Goal: Transaction & Acquisition: Purchase product/service

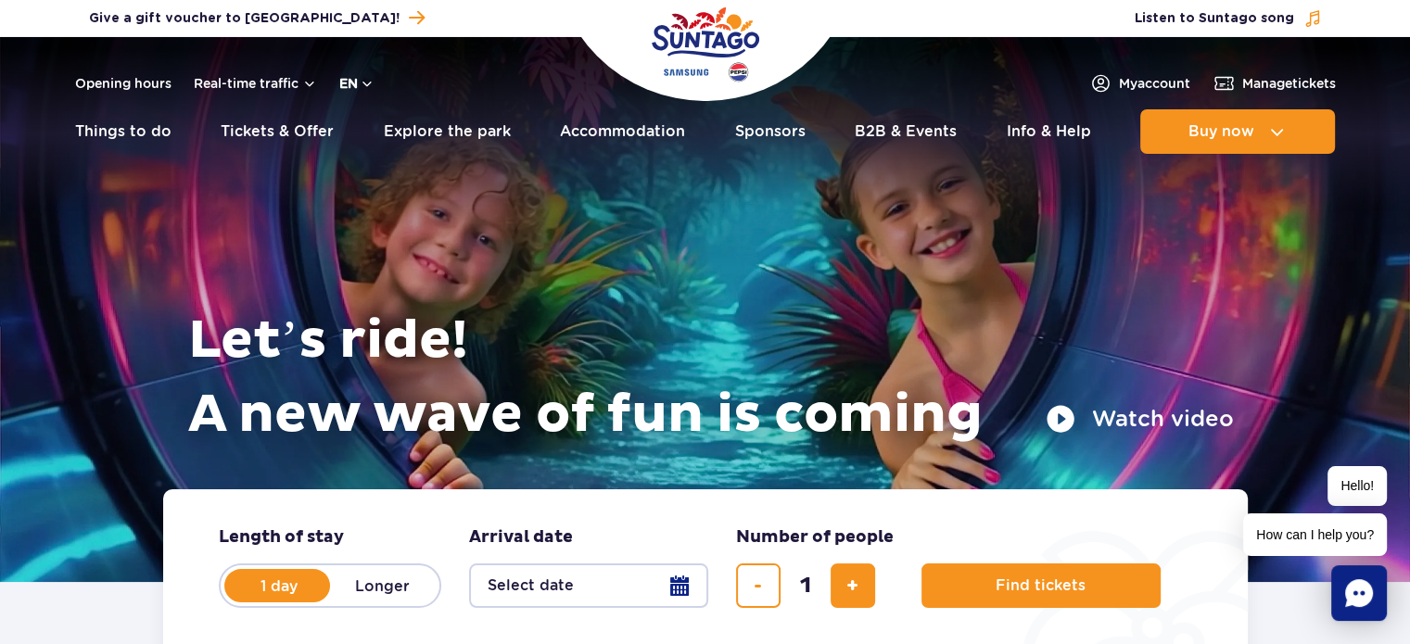
click at [363, 83] on button "en" at bounding box center [356, 83] width 35 height 19
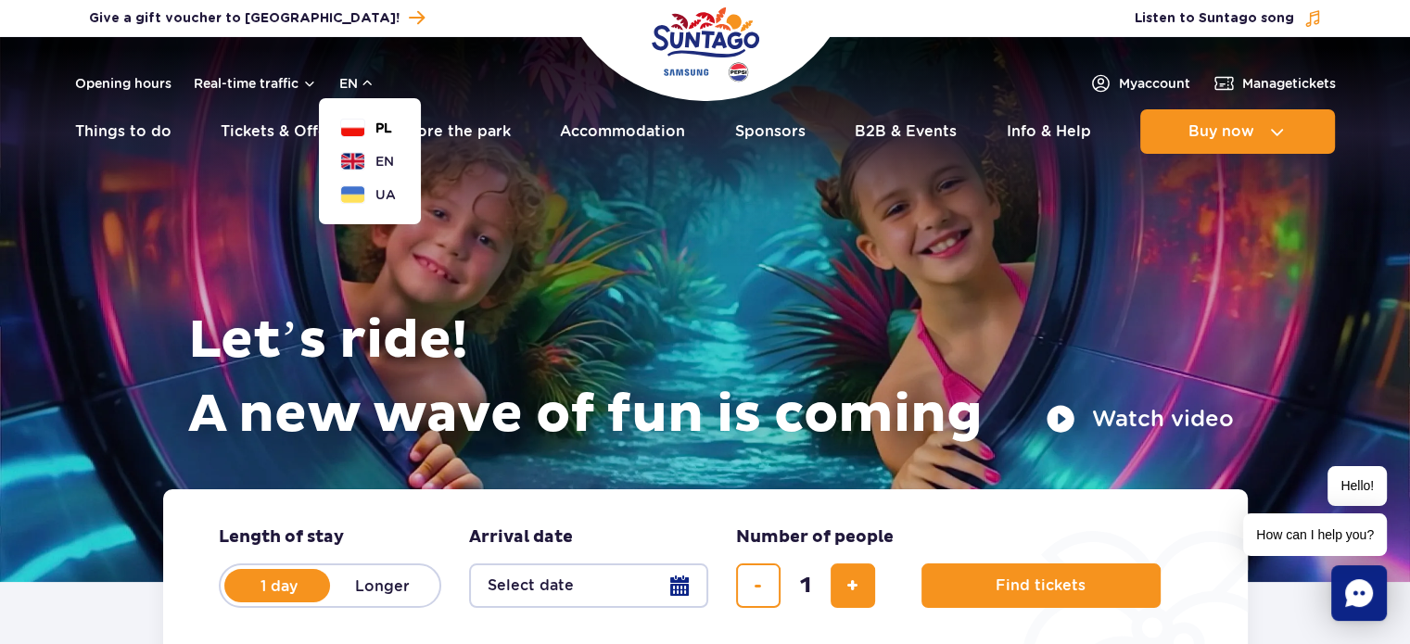
click at [371, 132] on button "PL" at bounding box center [366, 128] width 51 height 19
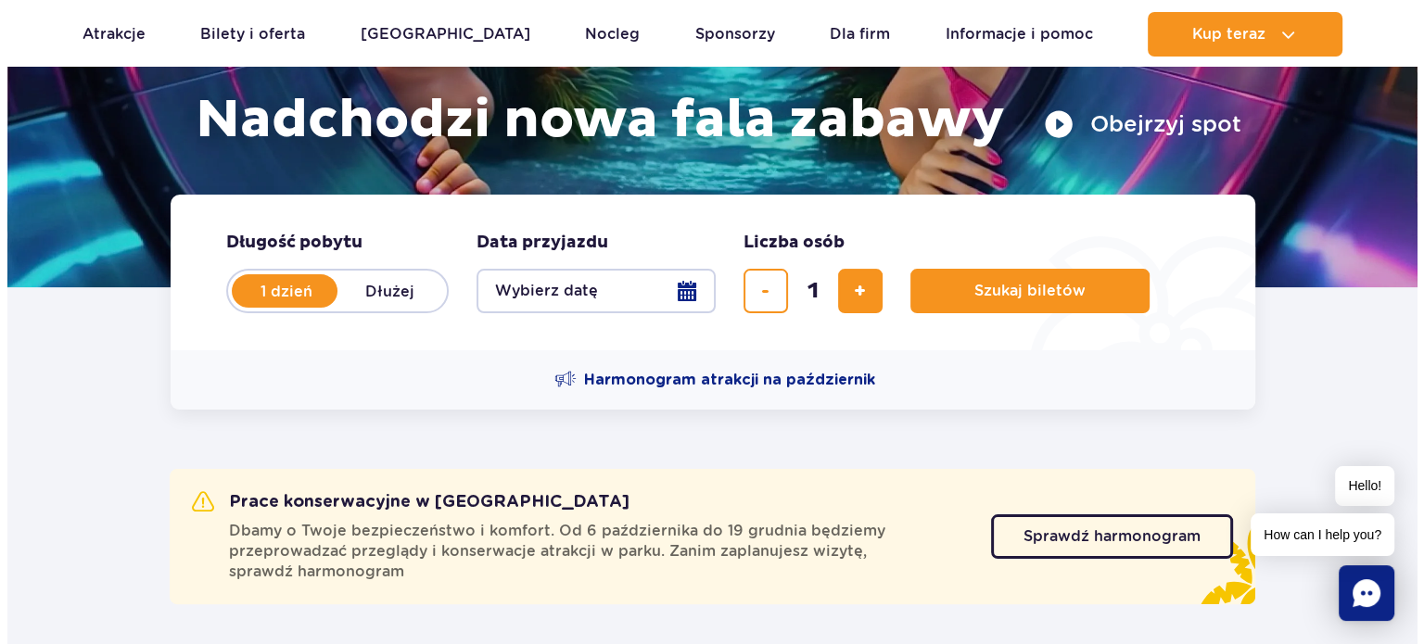
scroll to position [464, 0]
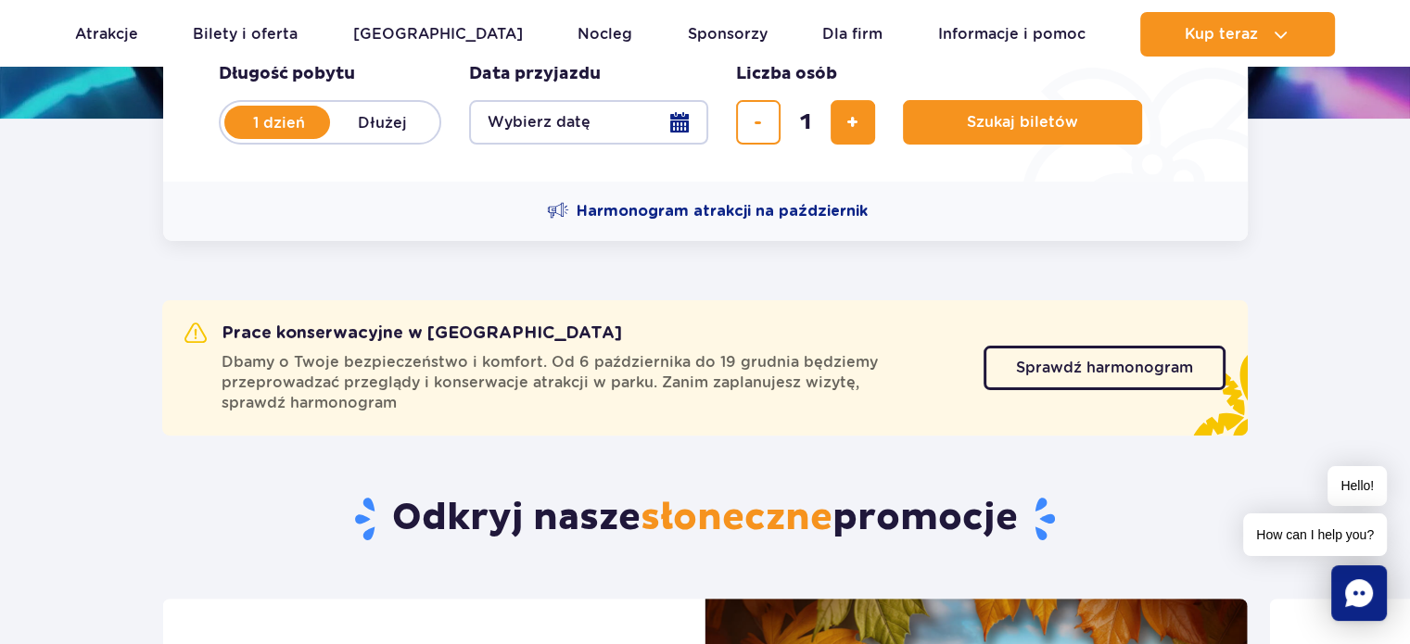
click at [612, 114] on button "Wybierz datę" at bounding box center [588, 122] width 239 height 45
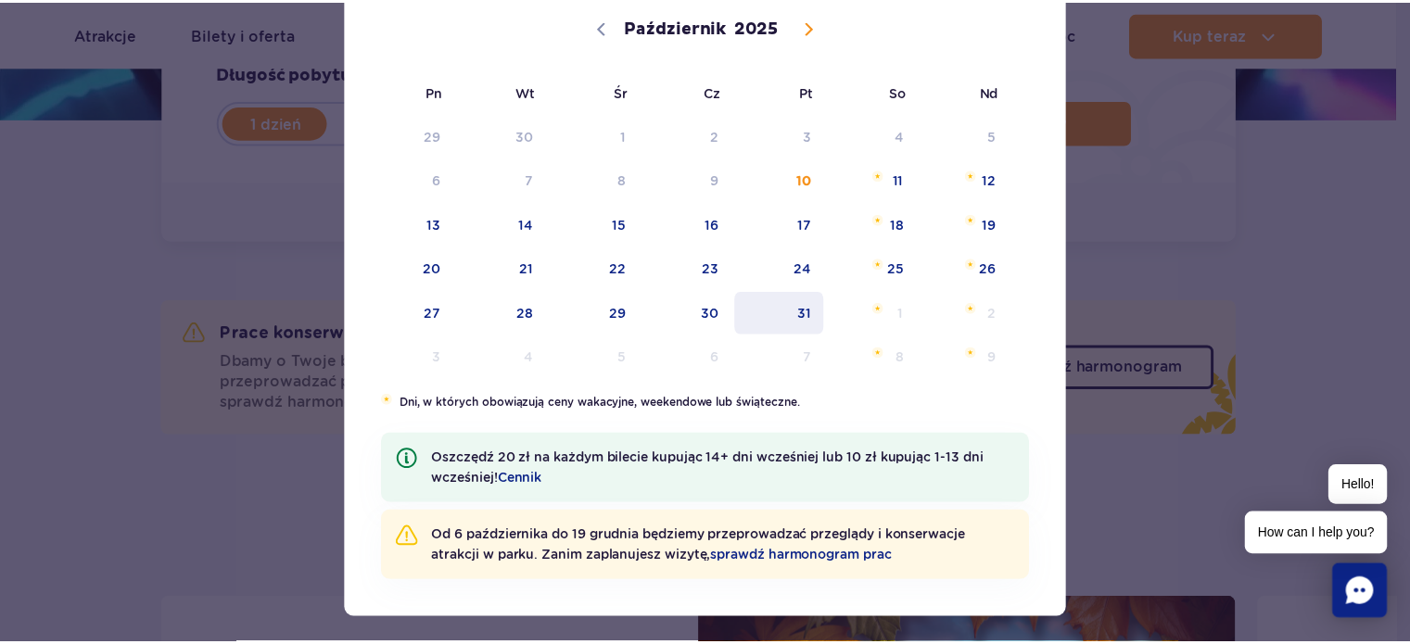
scroll to position [185, 0]
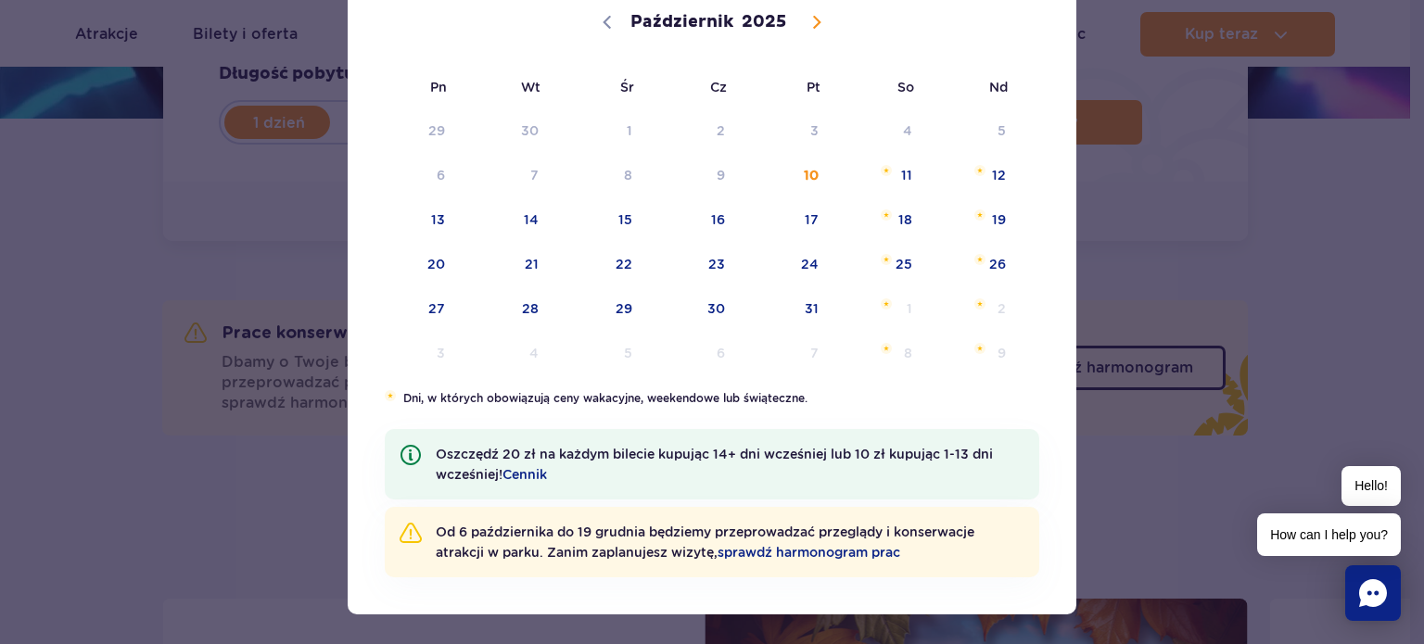
click at [810, 21] on icon at bounding box center [816, 22] width 13 height 13
select select "10"
click at [405, 226] on span "10" at bounding box center [413, 219] width 94 height 43
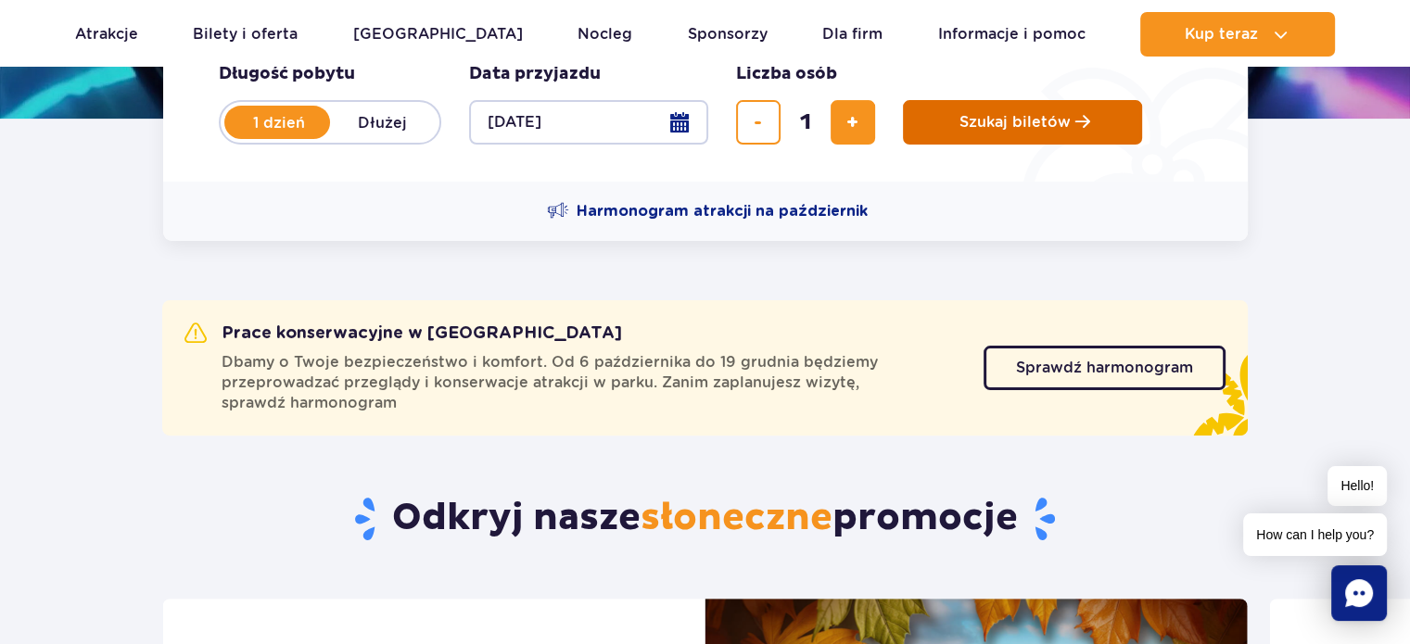
click at [948, 134] on button "Szukaj biletów" at bounding box center [1022, 122] width 239 height 45
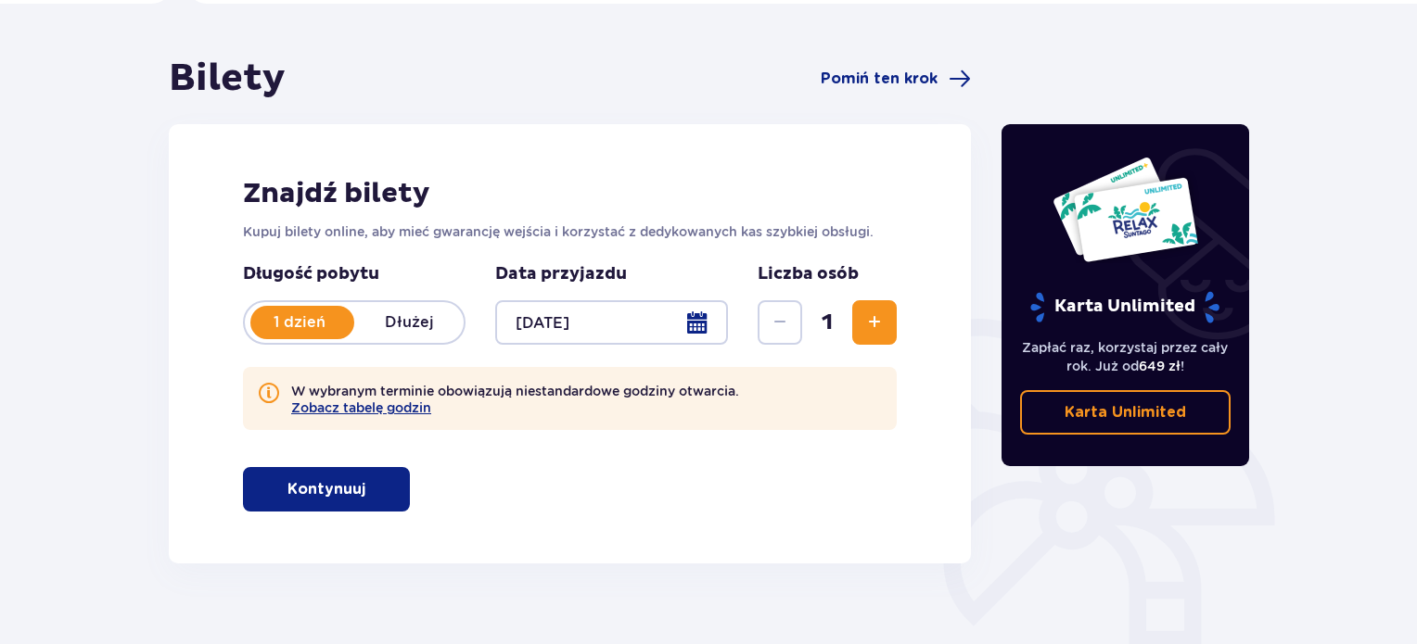
scroll to position [185, 0]
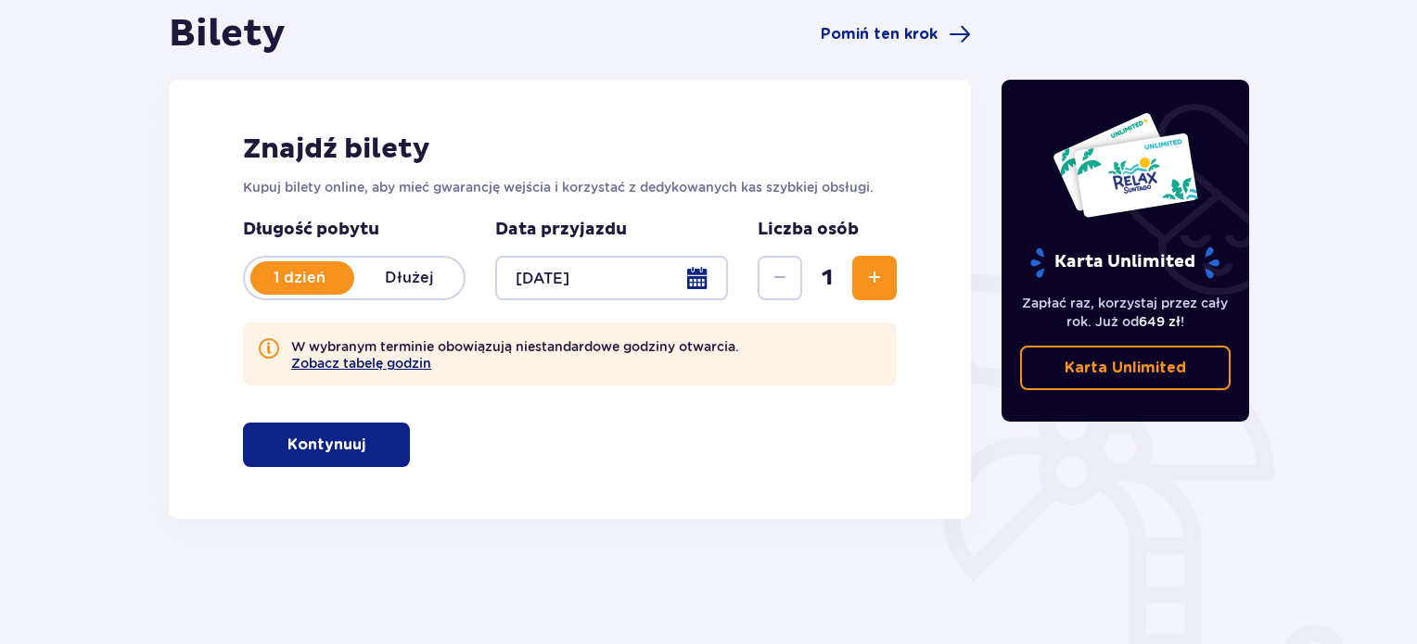
click at [364, 360] on button "Zobacz tabelę godzin" at bounding box center [361, 363] width 140 height 15
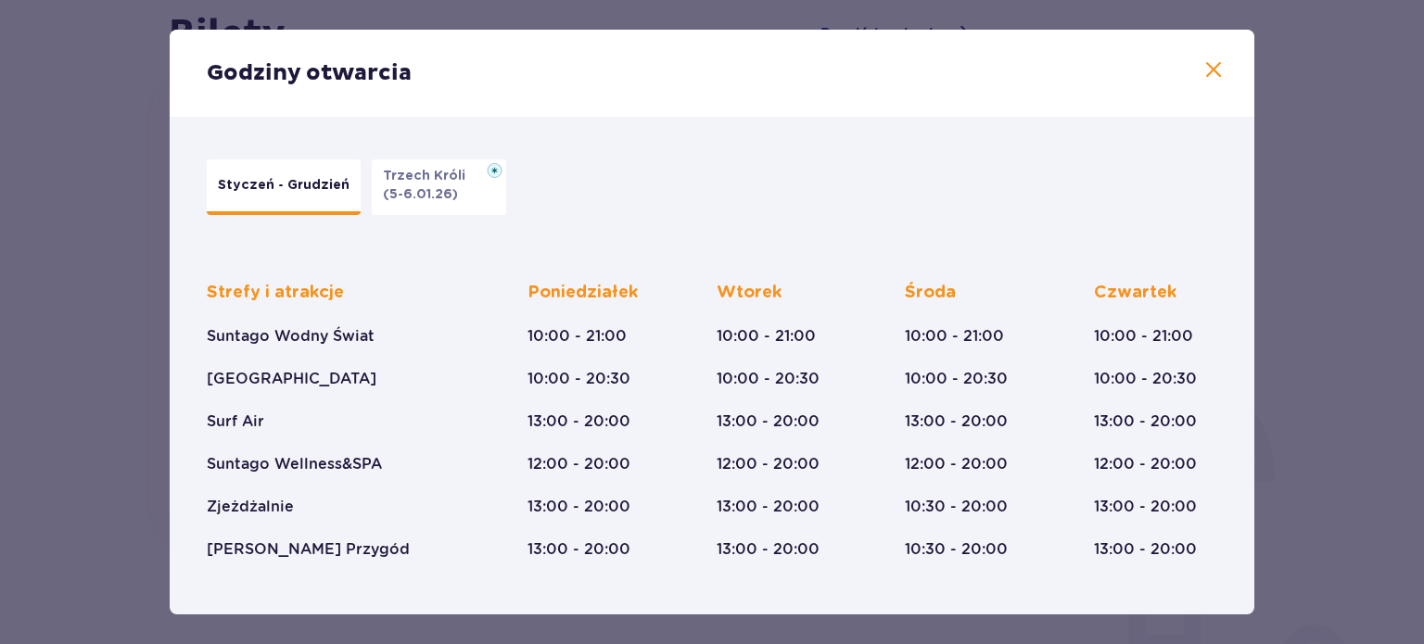
click at [389, 179] on p "Trzech Króli" at bounding box center [430, 176] width 94 height 19
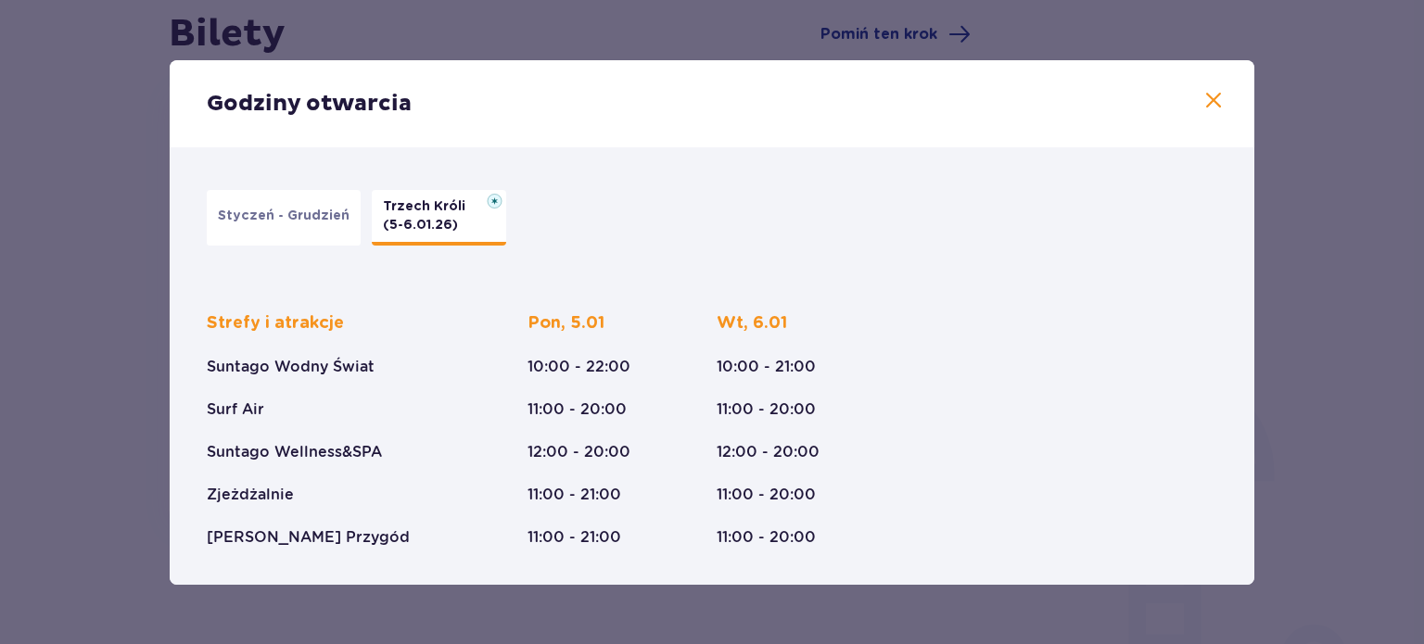
click at [278, 235] on button "Styczeń - Grudzień" at bounding box center [284, 218] width 154 height 56
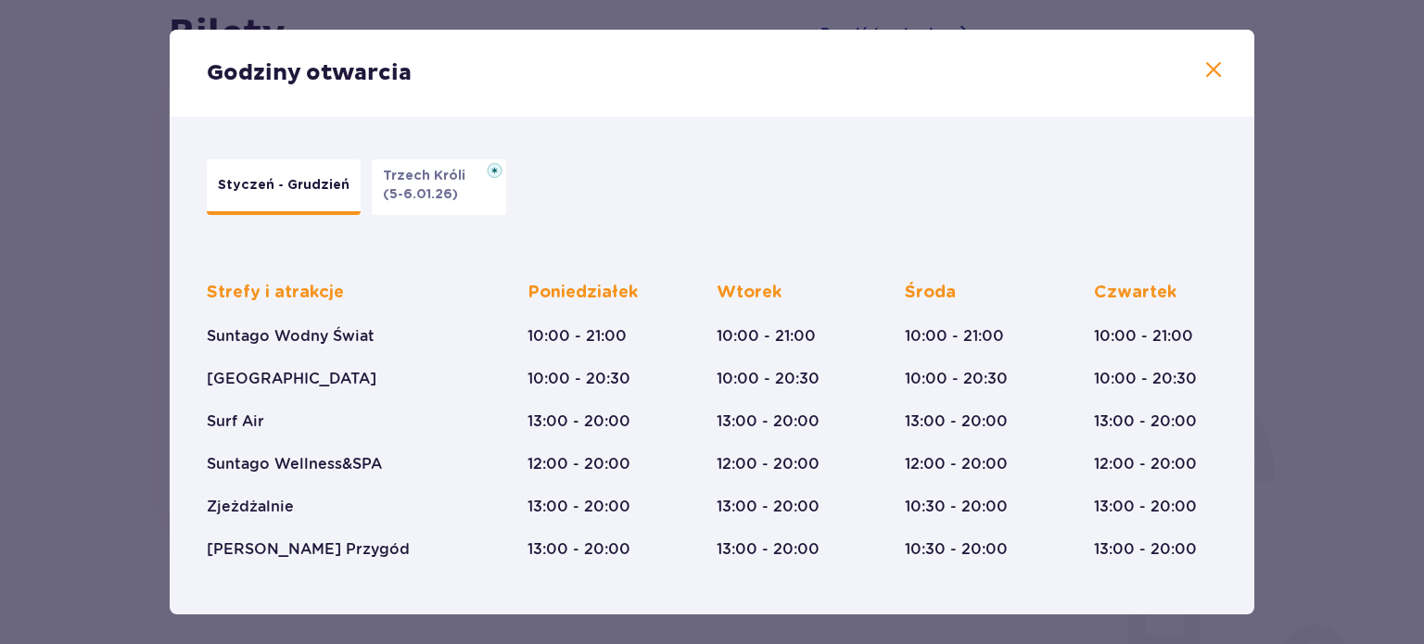
click at [1205, 81] on span at bounding box center [1214, 70] width 22 height 22
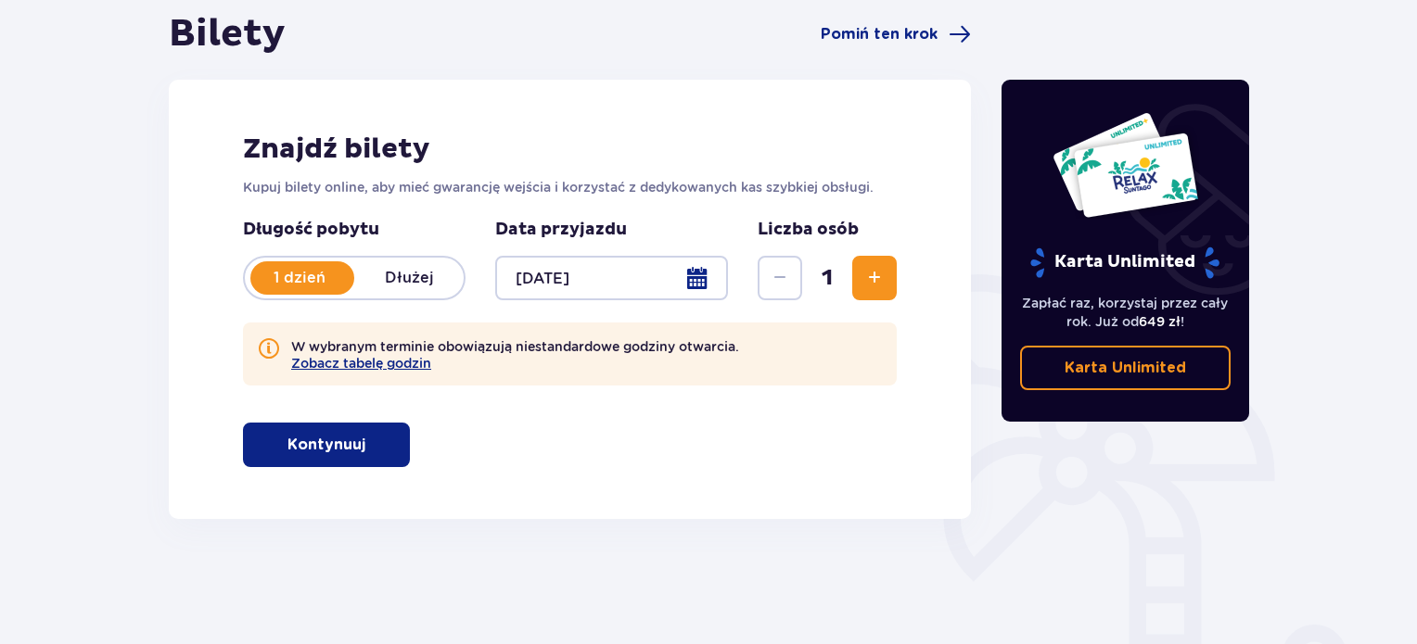
click at [856, 278] on button "Zwiększ" at bounding box center [874, 278] width 45 height 45
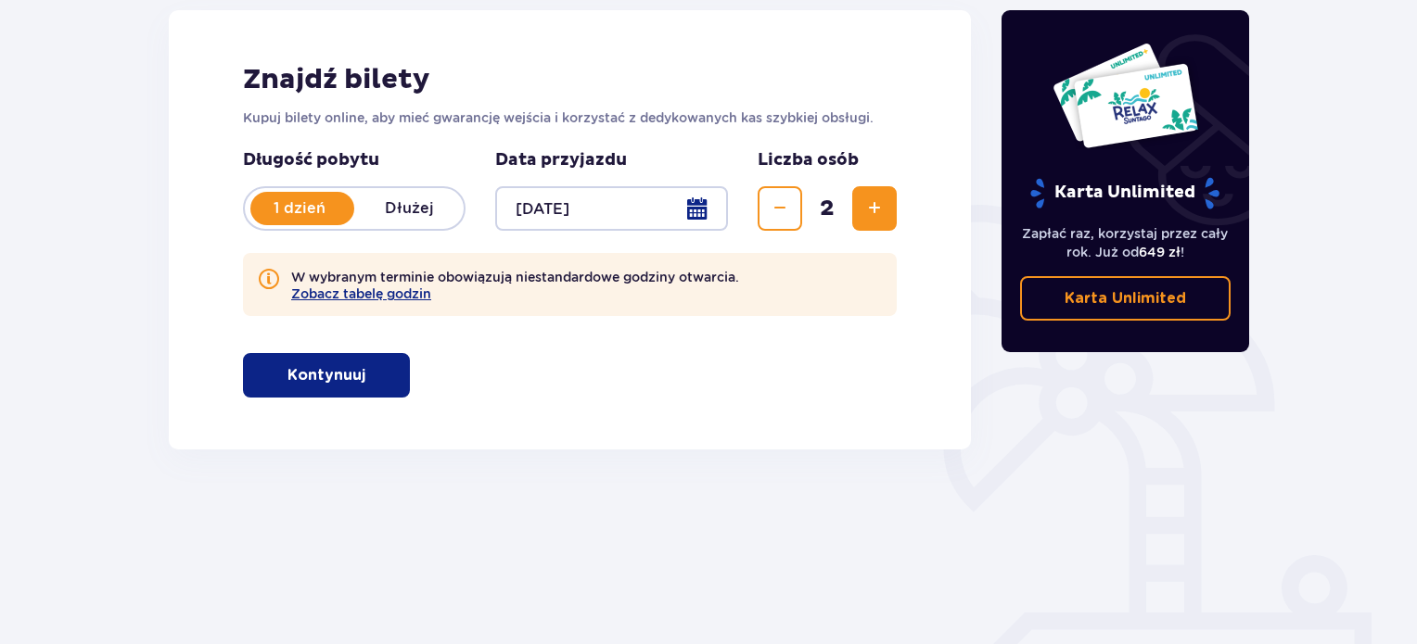
scroll to position [300, 0]
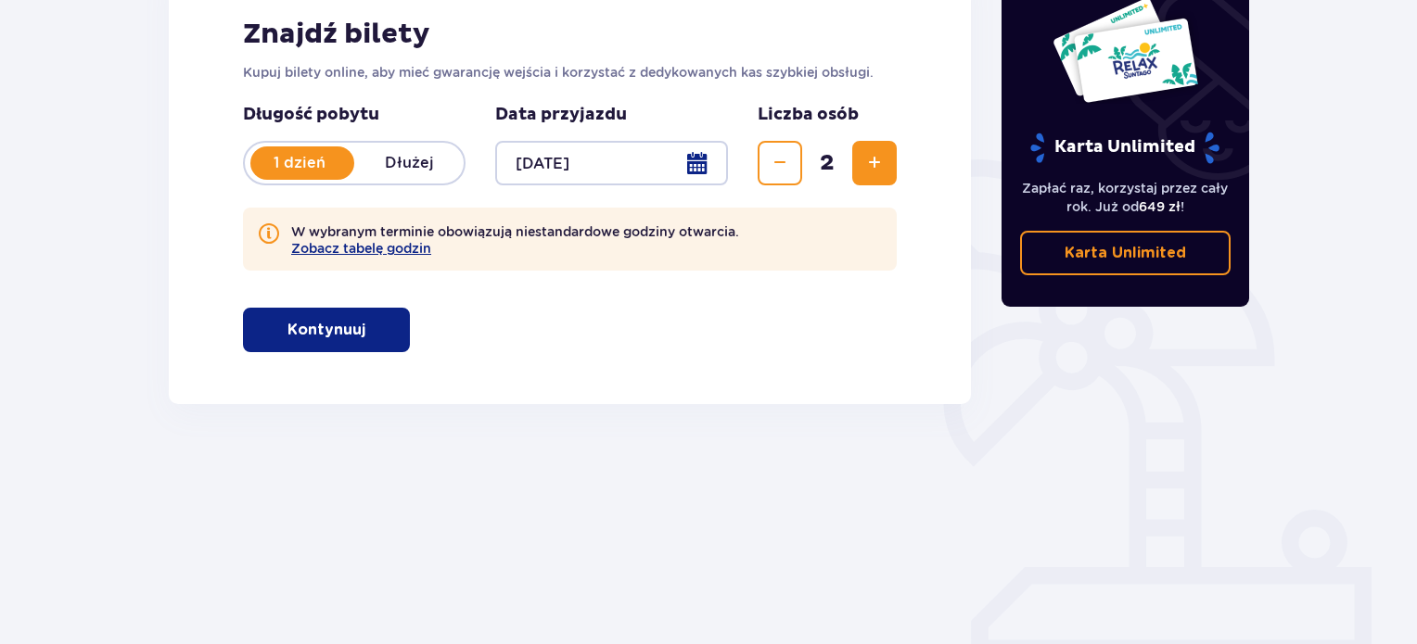
click at [308, 332] on p "Kontynuuj" at bounding box center [326, 330] width 78 height 20
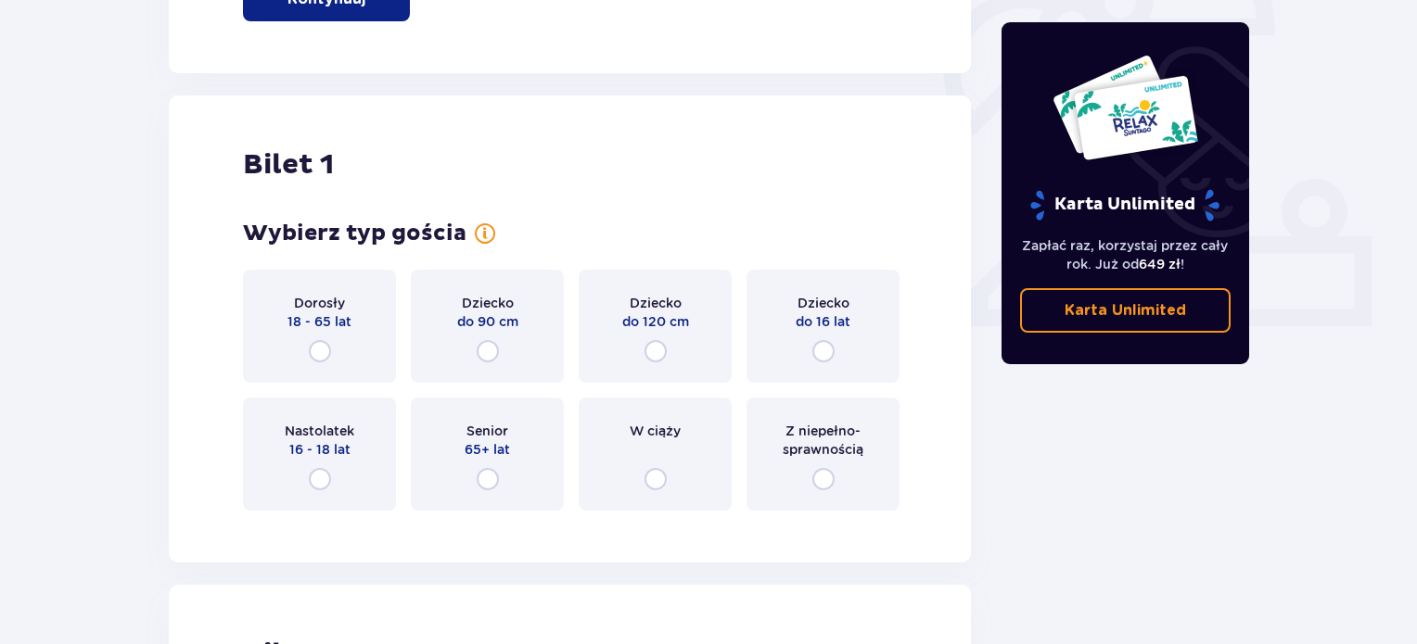
scroll to position [705, 0]
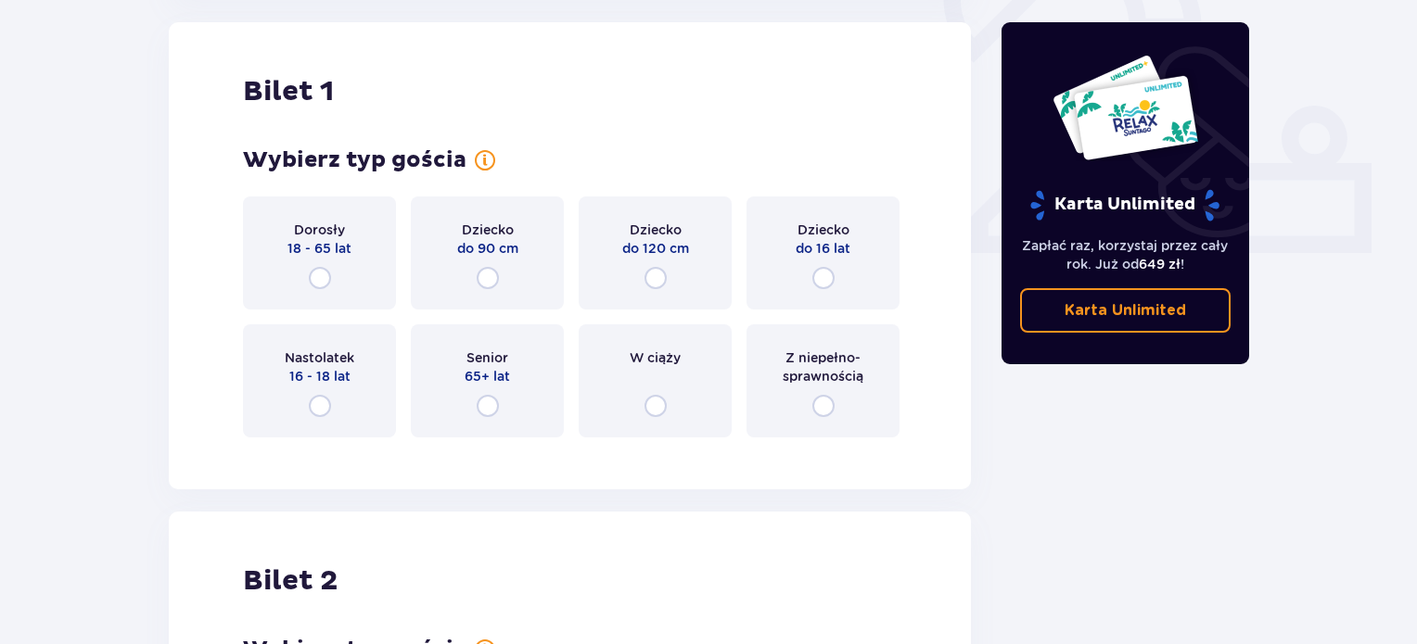
click at [328, 278] on input "radio" at bounding box center [320, 278] width 22 height 22
radio input "true"
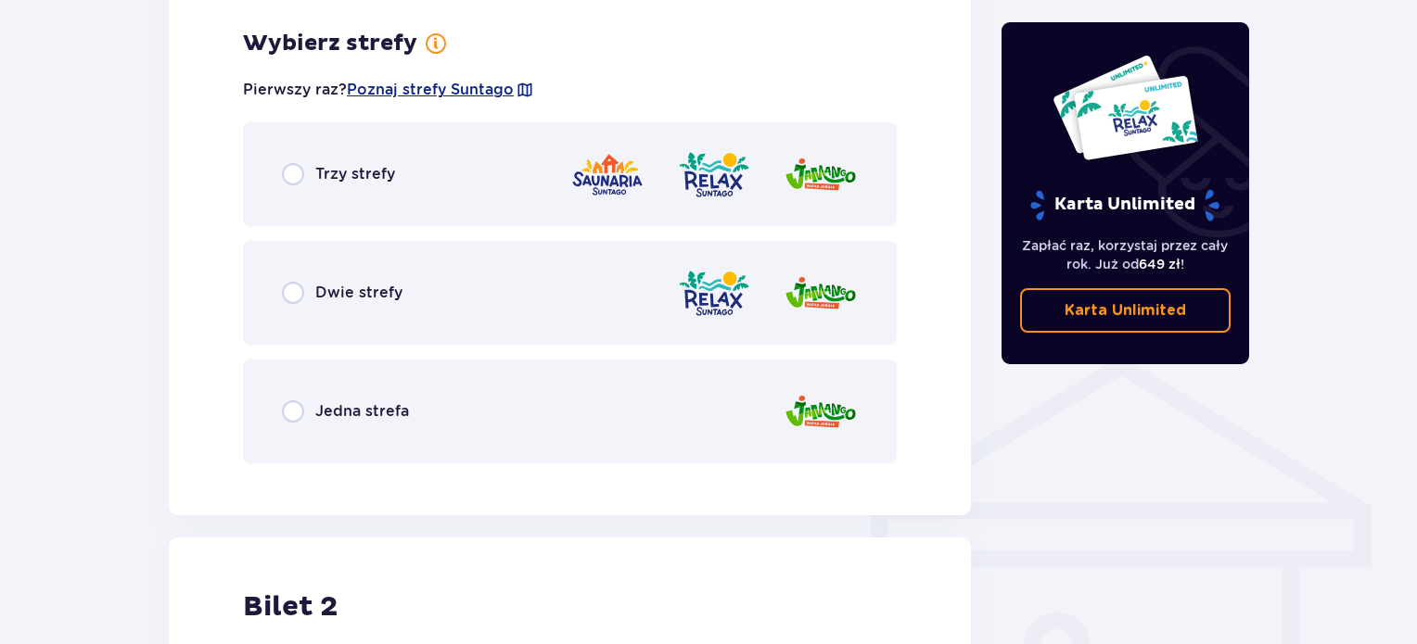
scroll to position [1157, 0]
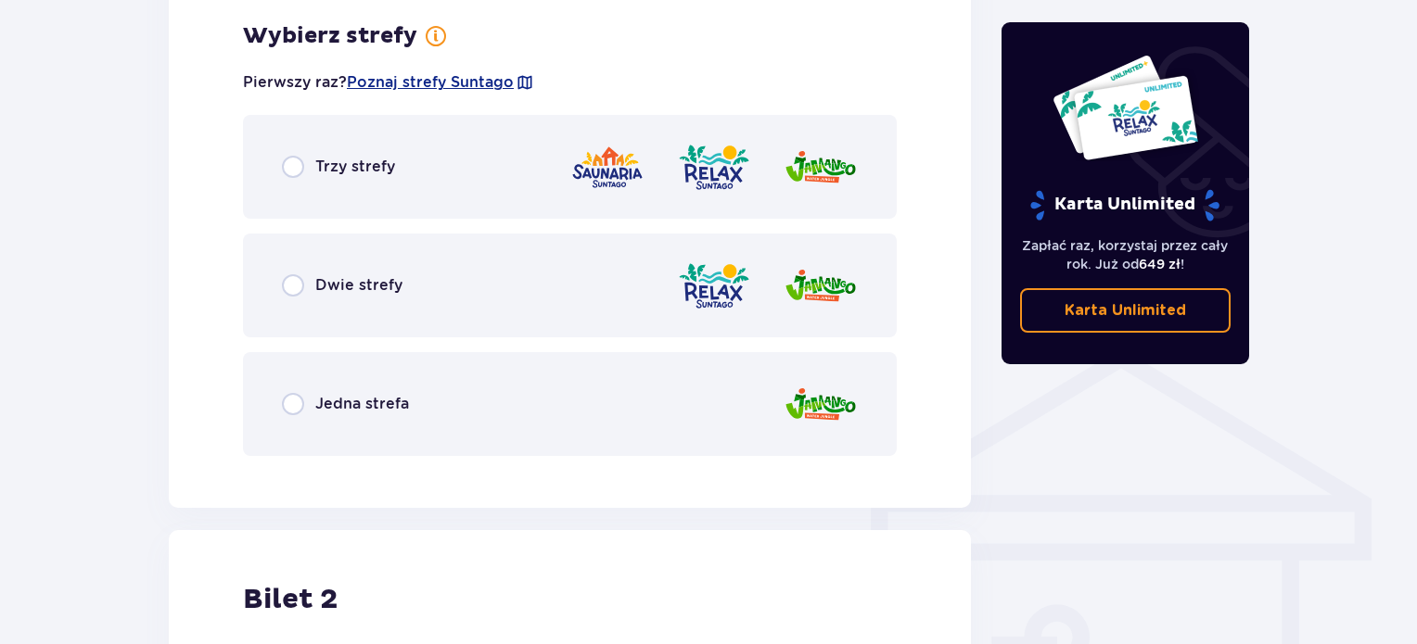
click at [297, 286] on input "radio" at bounding box center [293, 285] width 22 height 22
radio input "true"
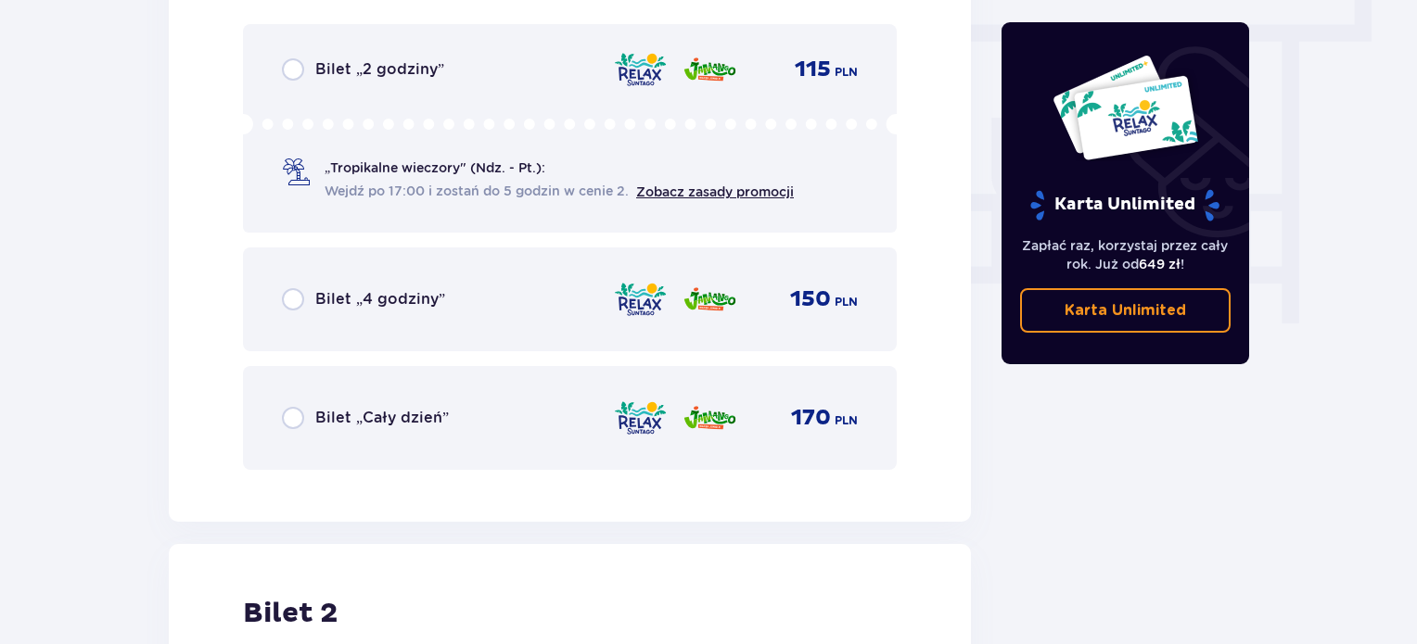
scroll to position [1721, 0]
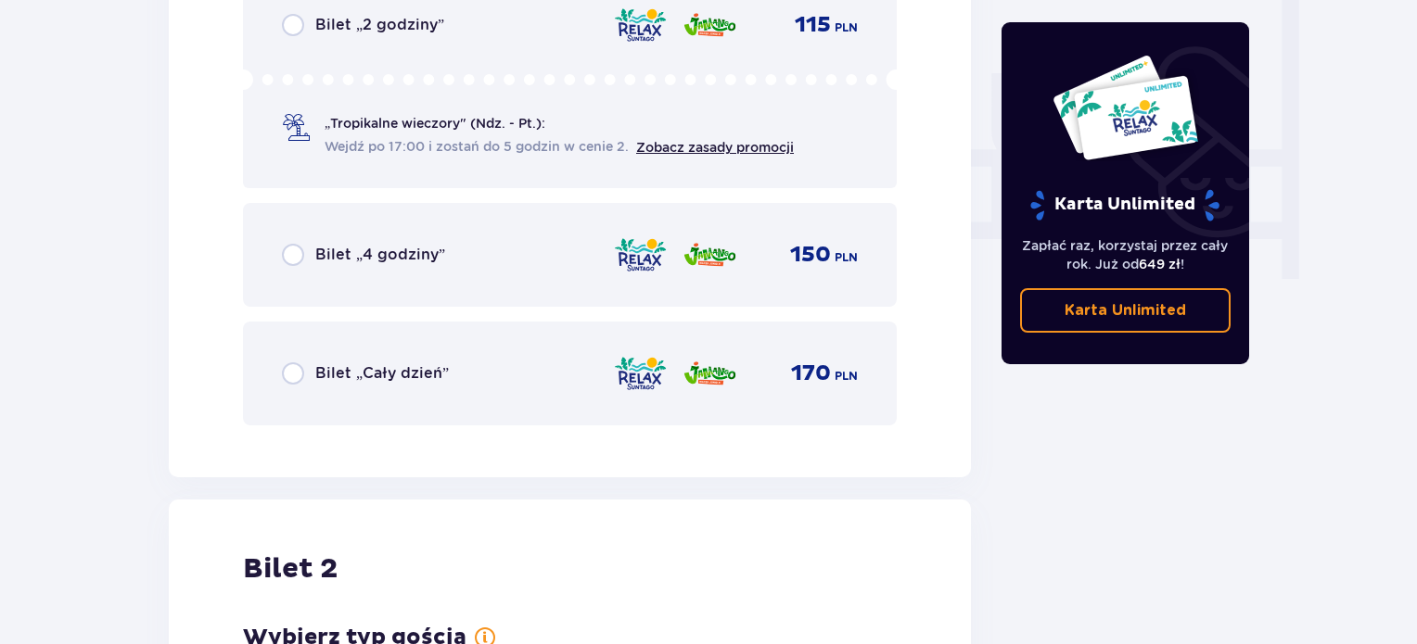
click at [286, 255] on input "radio" at bounding box center [293, 255] width 22 height 22
radio input "true"
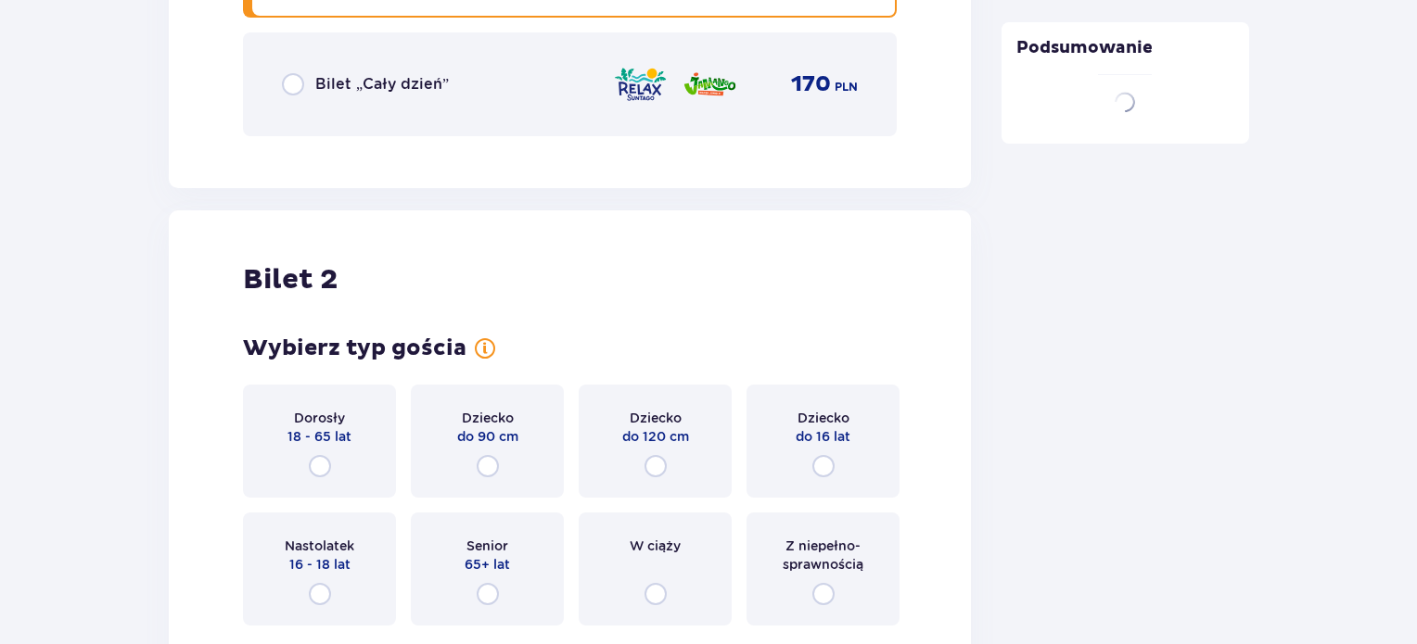
scroll to position [2198, 0]
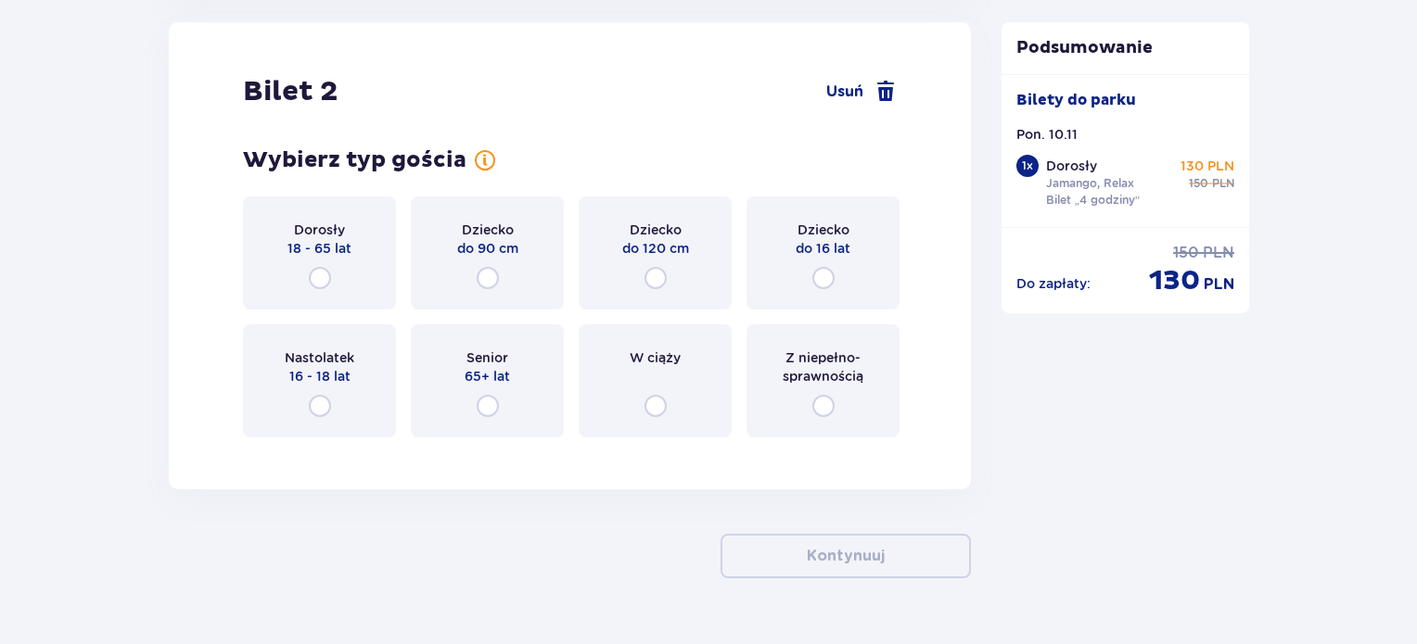
click at [322, 278] on input "radio" at bounding box center [320, 278] width 22 height 22
radio input "true"
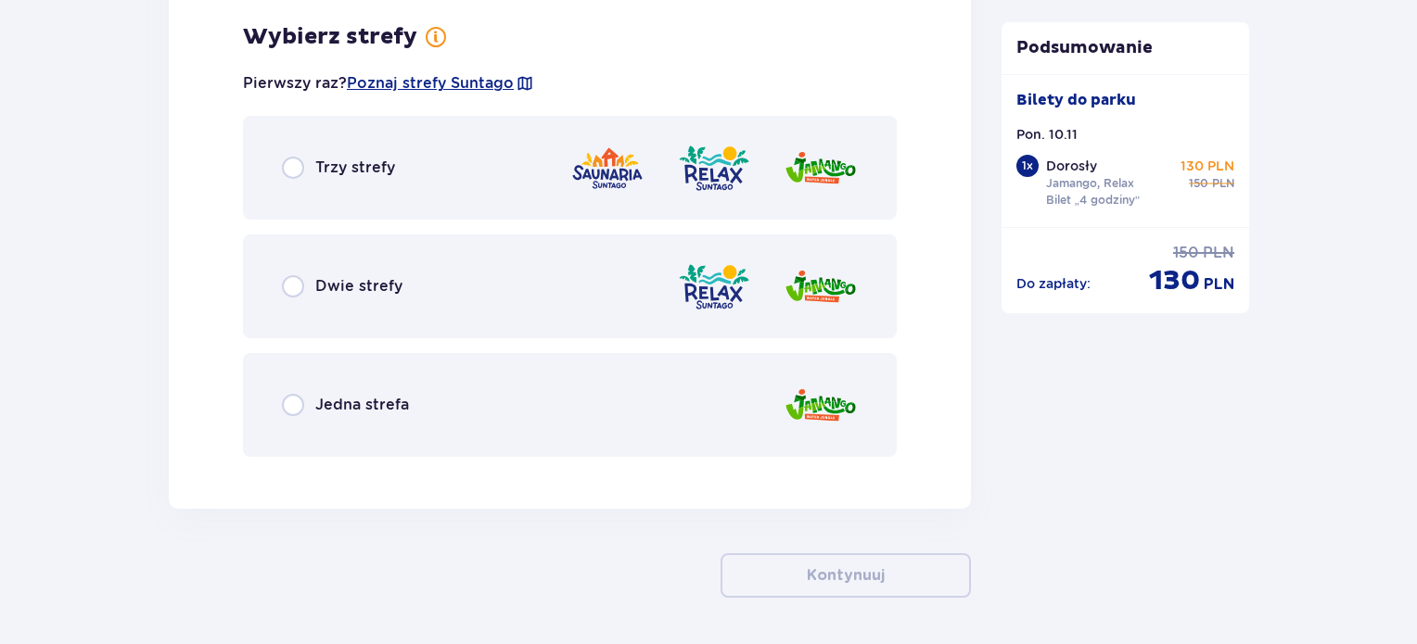
scroll to position [2651, 0]
click at [288, 285] on input "radio" at bounding box center [293, 285] width 22 height 22
radio input "true"
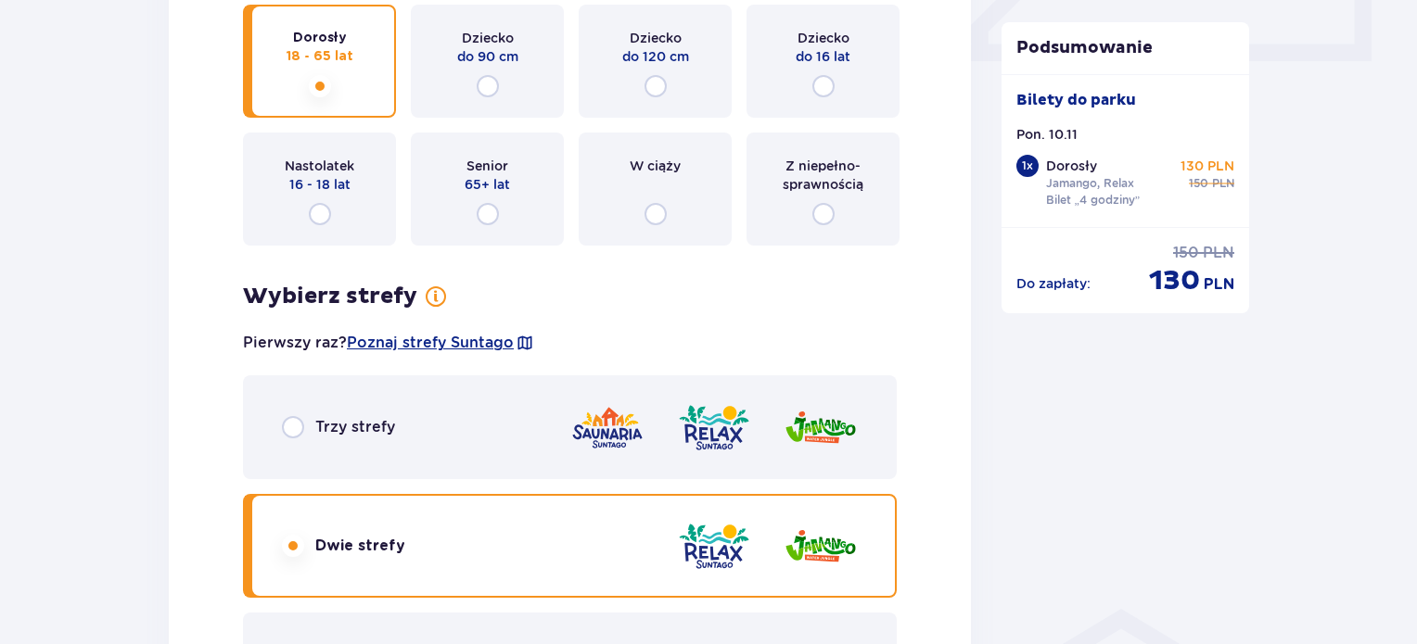
scroll to position [804, 0]
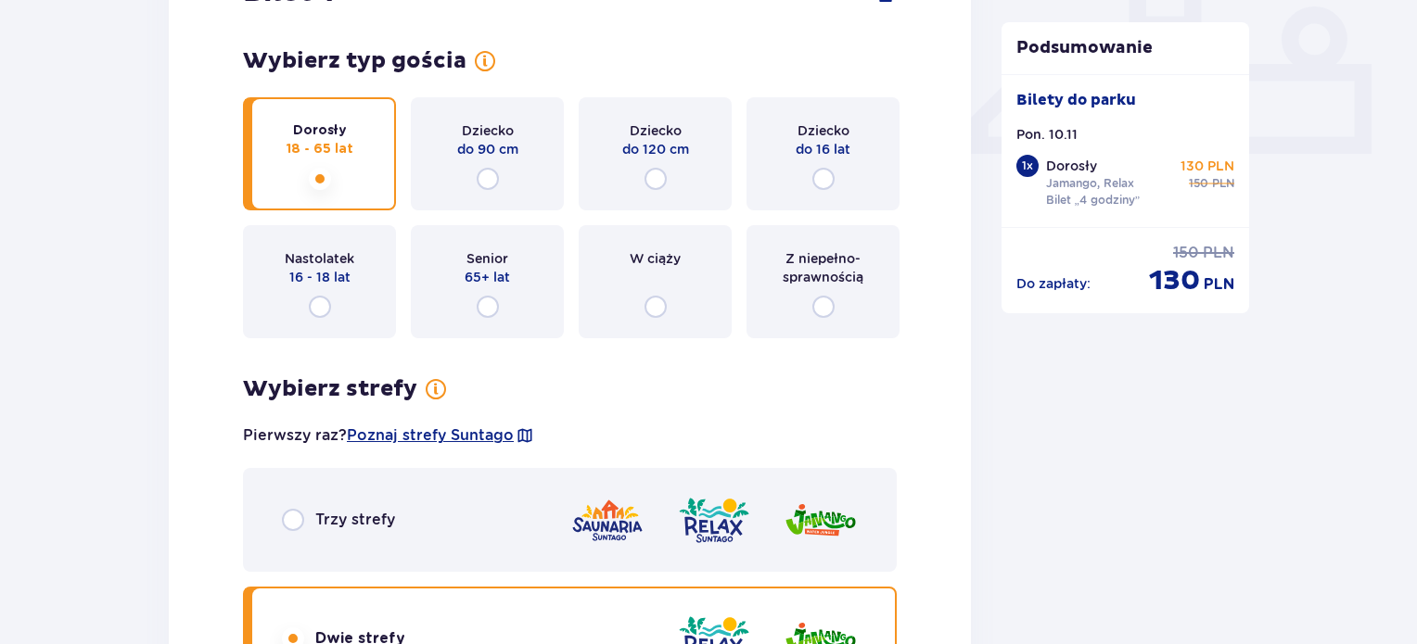
click at [655, 307] on input "radio" at bounding box center [655, 307] width 22 height 22
radio input "true"
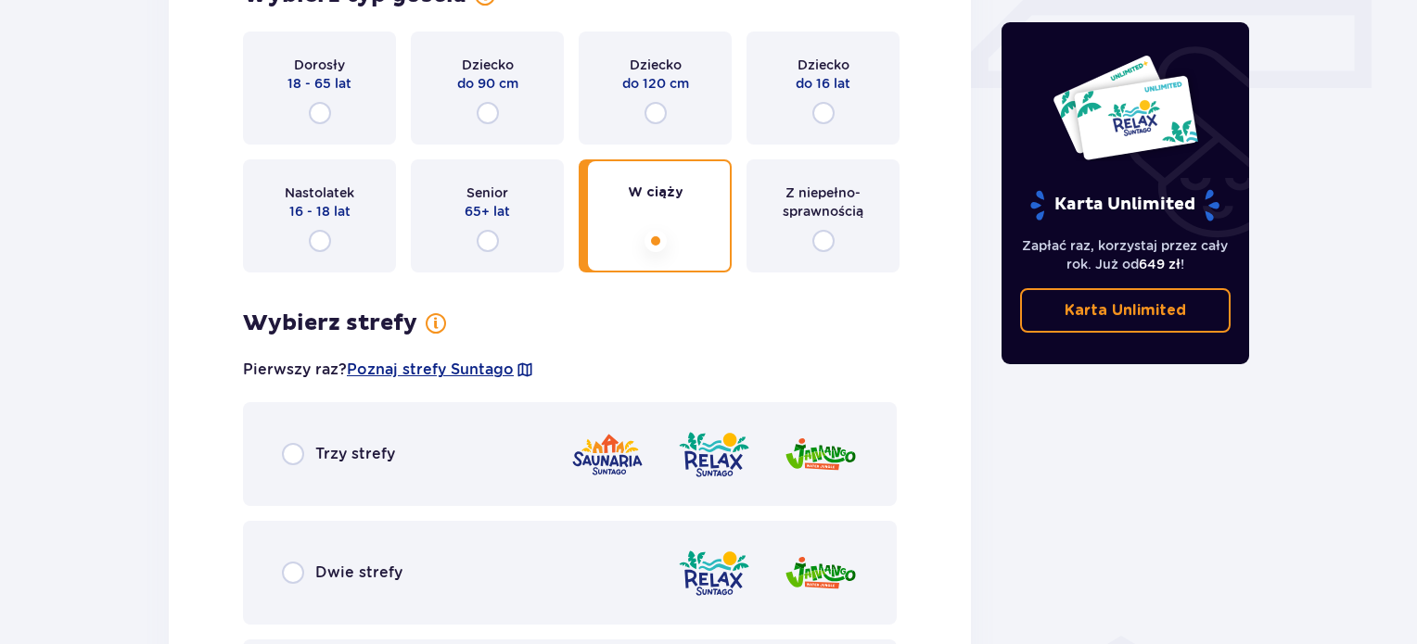
scroll to position [1157, 0]
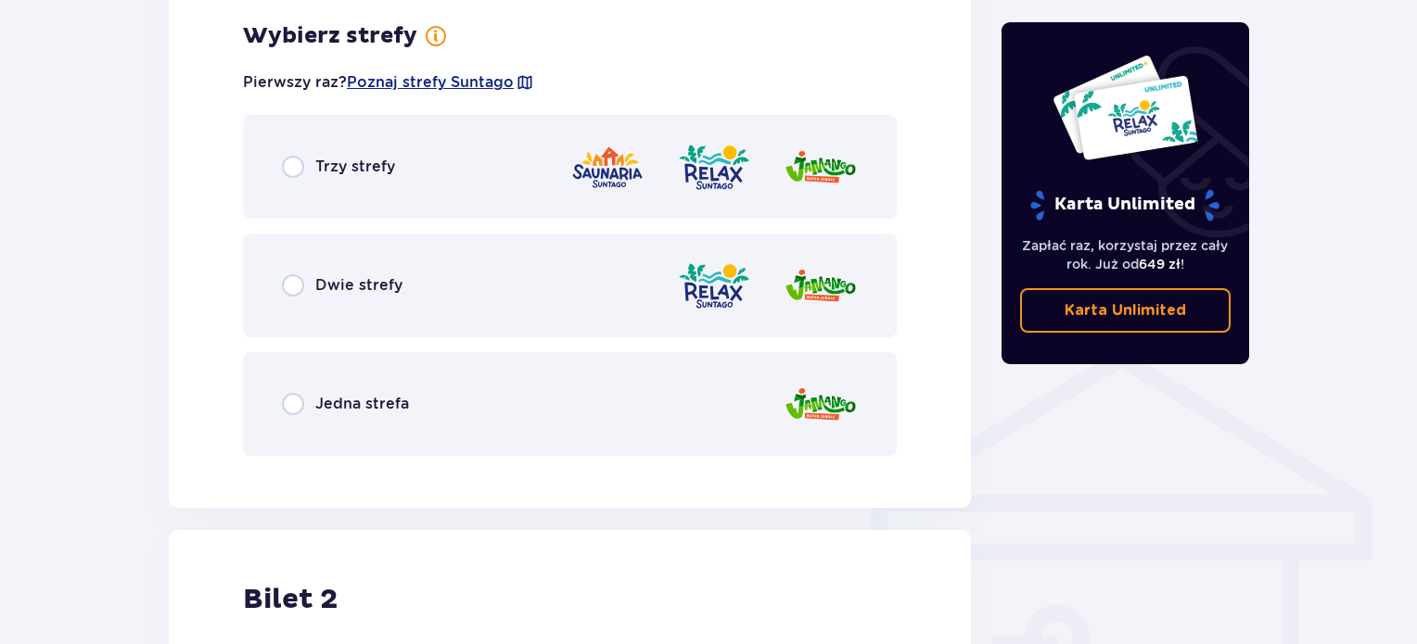
click at [287, 281] on input "radio" at bounding box center [293, 285] width 22 height 22
radio input "true"
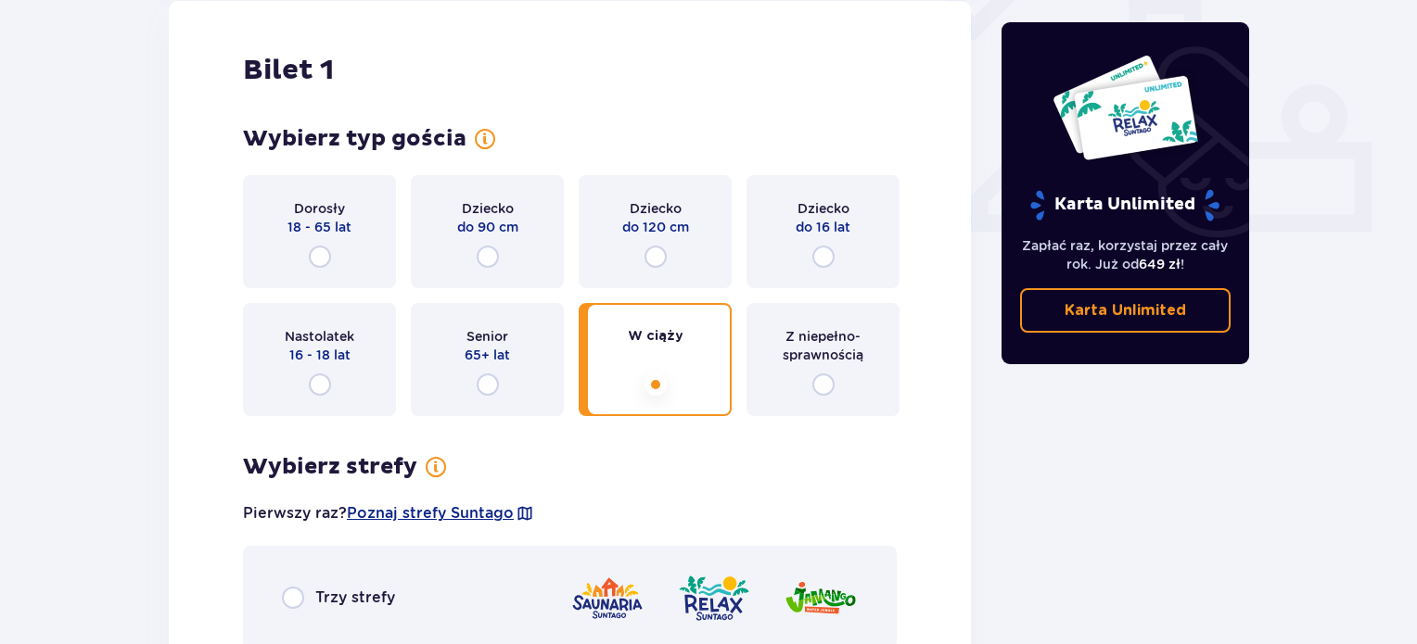
scroll to position [608, 0]
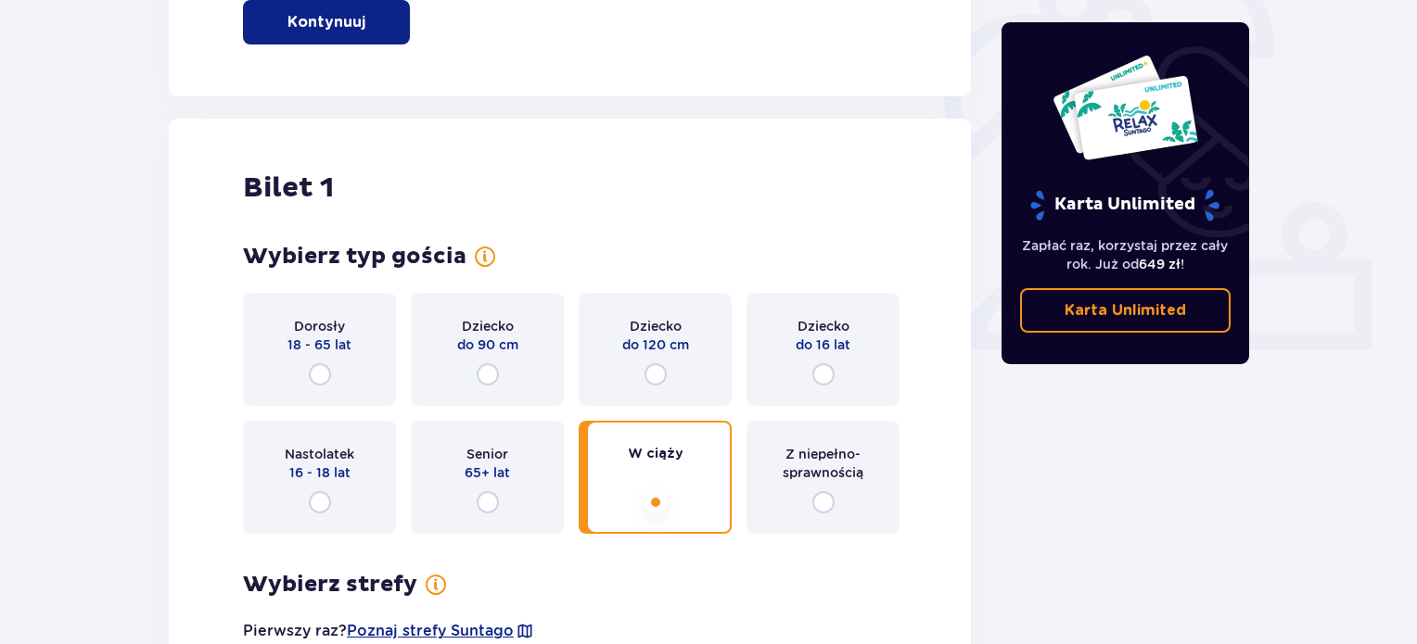
click at [326, 366] on input "radio" at bounding box center [320, 374] width 22 height 22
radio input "true"
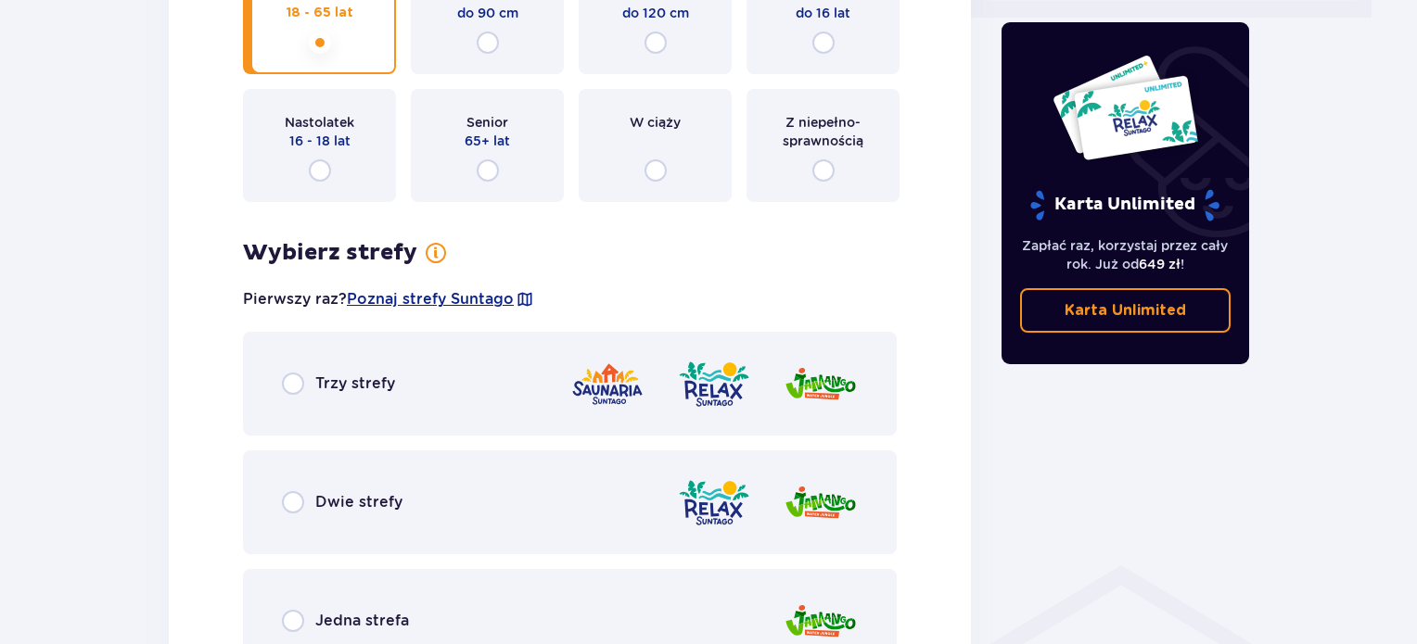
click at [319, 372] on div "Wybierz strefy dla biletu o numerze 1 Pierwszy raz? Poznaj strefy Suntago Trzy …" at bounding box center [570, 456] width 654 height 434
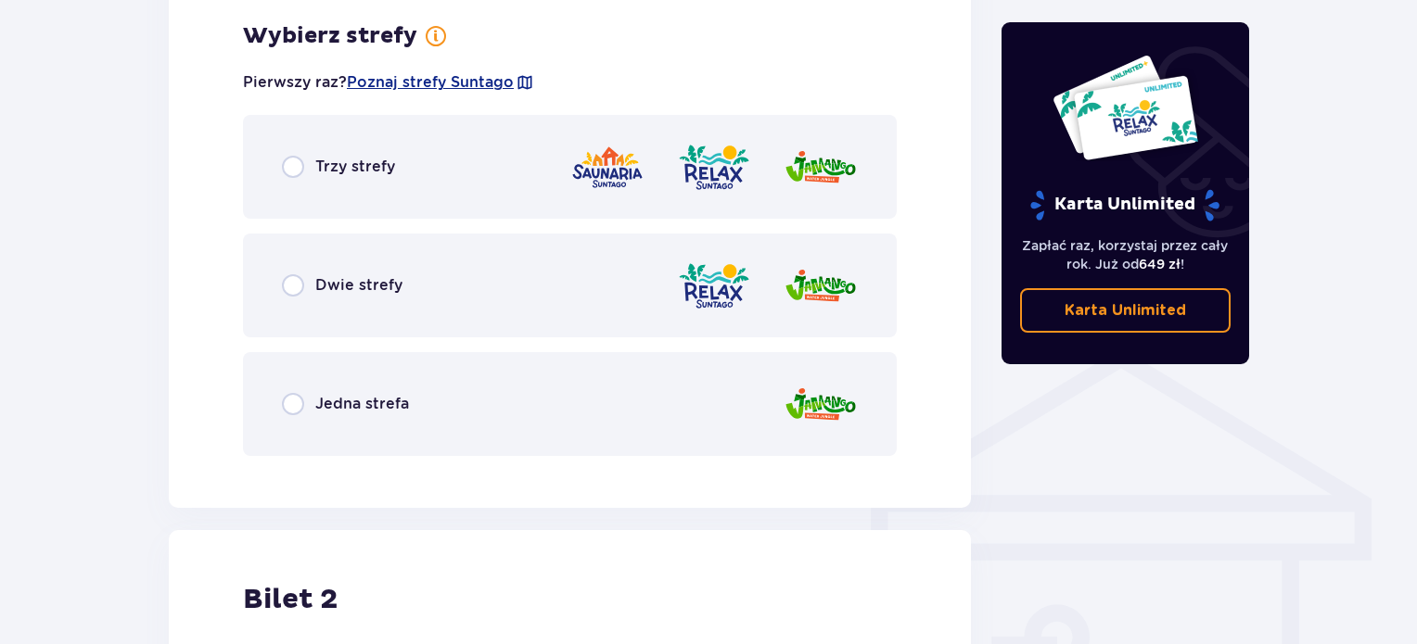
scroll to position [1157, 0]
click at [288, 281] on input "radio" at bounding box center [293, 285] width 22 height 22
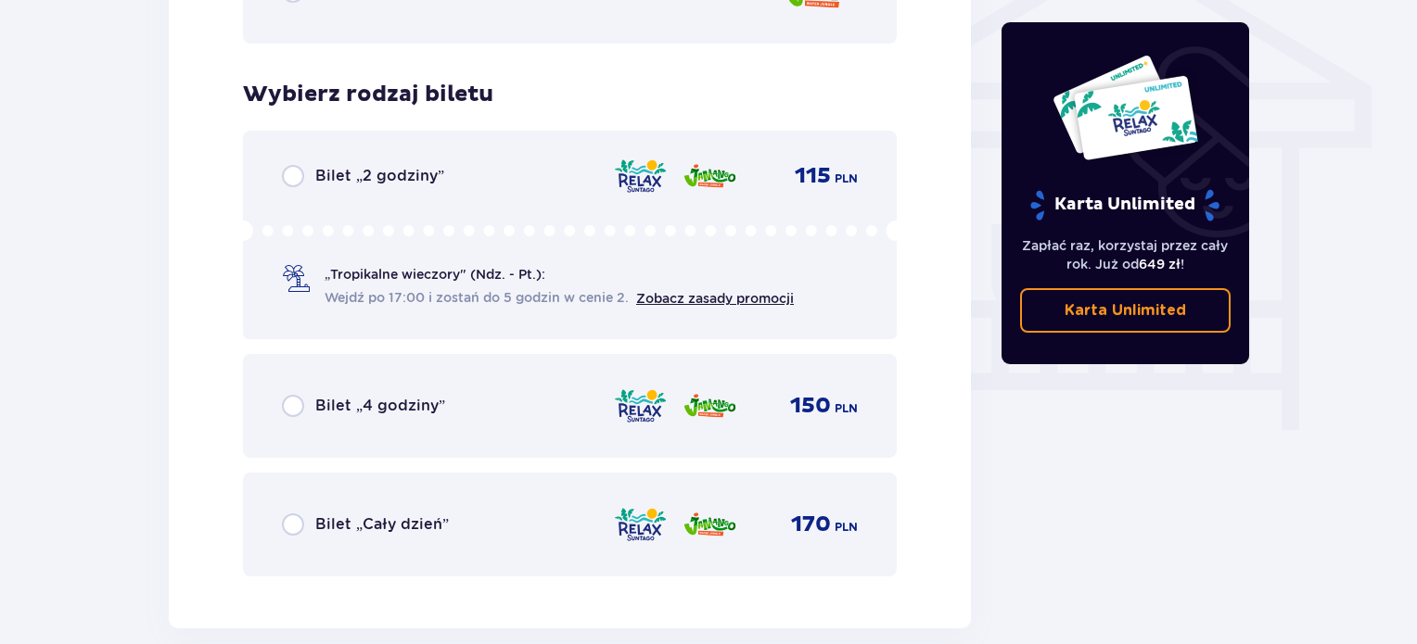
scroll to position [1628, 0]
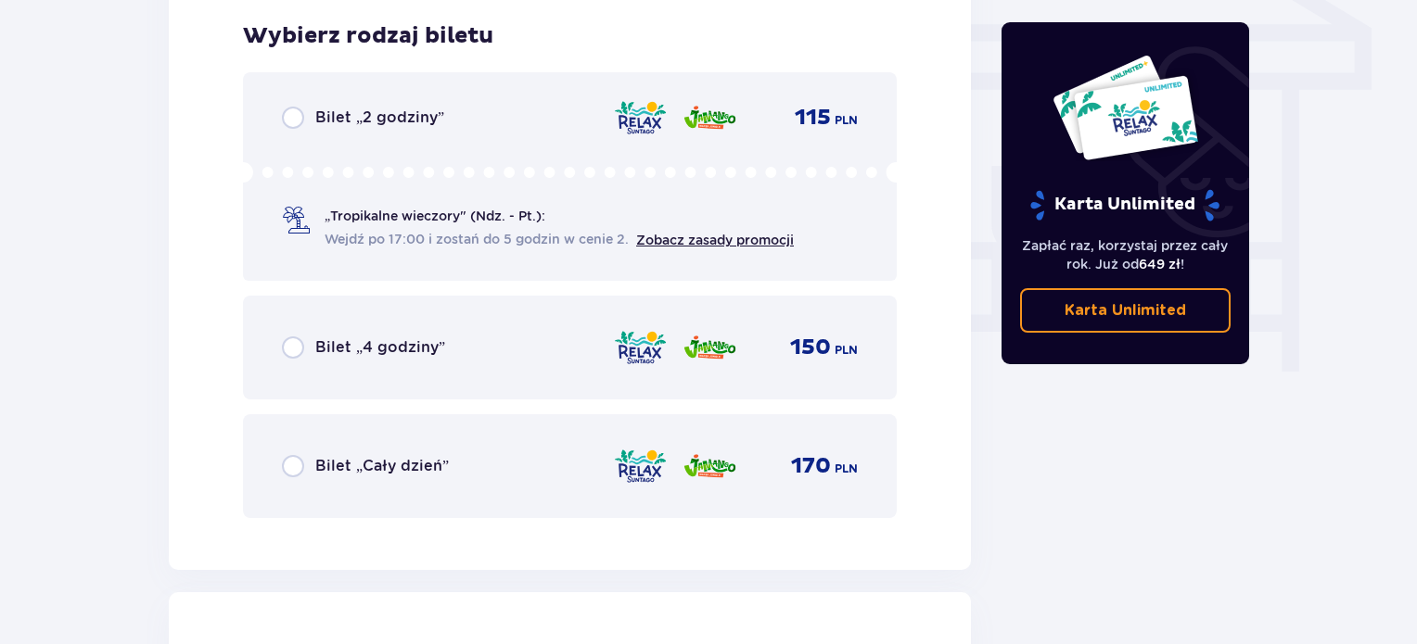
click at [297, 345] on input "radio" at bounding box center [293, 348] width 22 height 22
radio input "true"
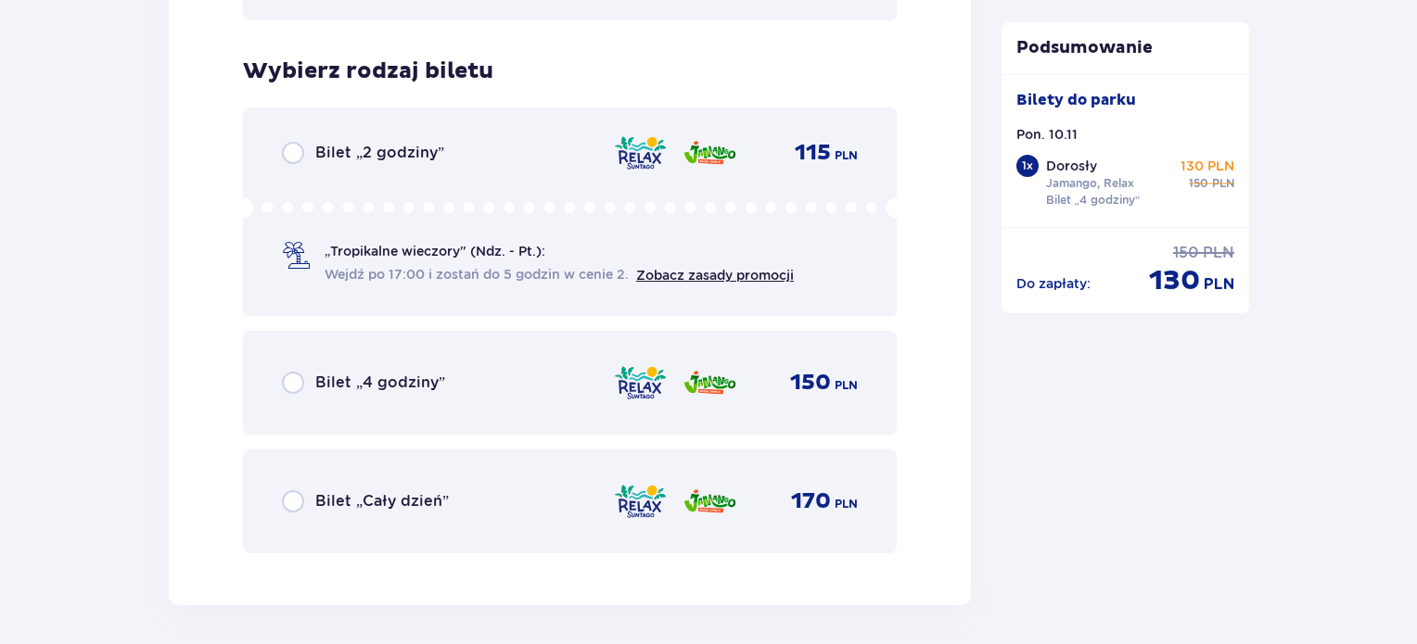
scroll to position [3125, 0]
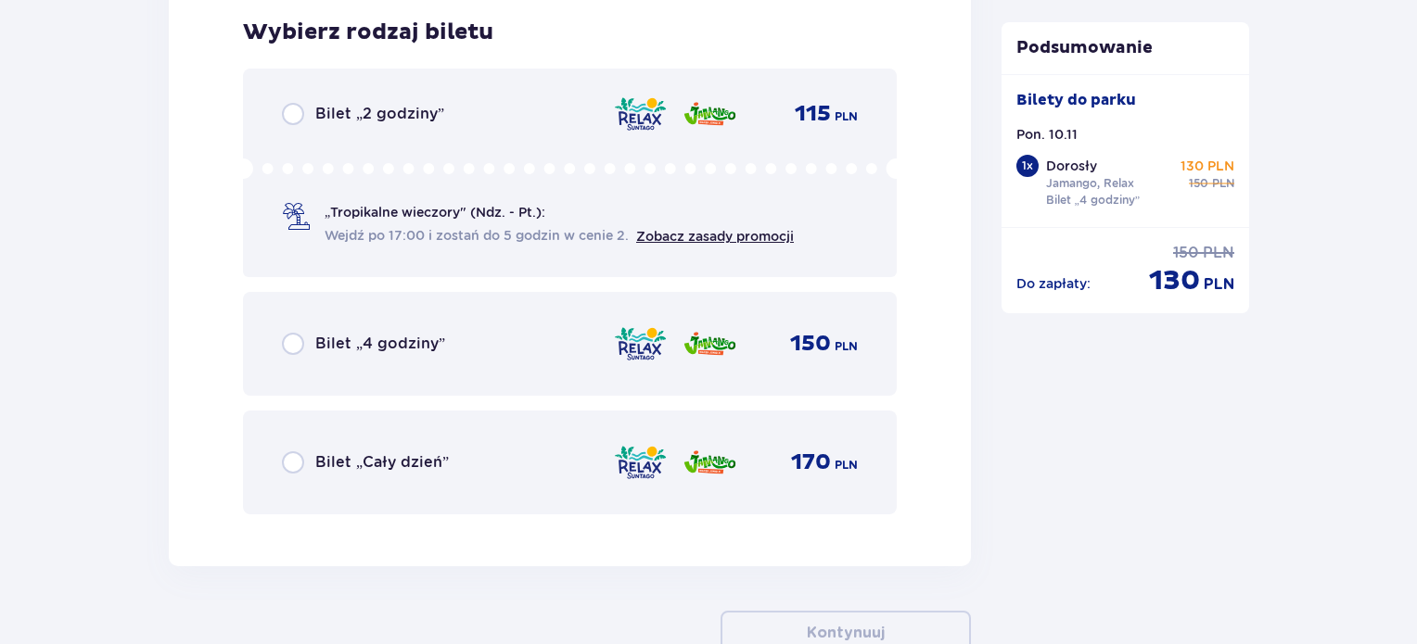
click at [298, 343] on input "radio" at bounding box center [293, 344] width 22 height 22
radio input "true"
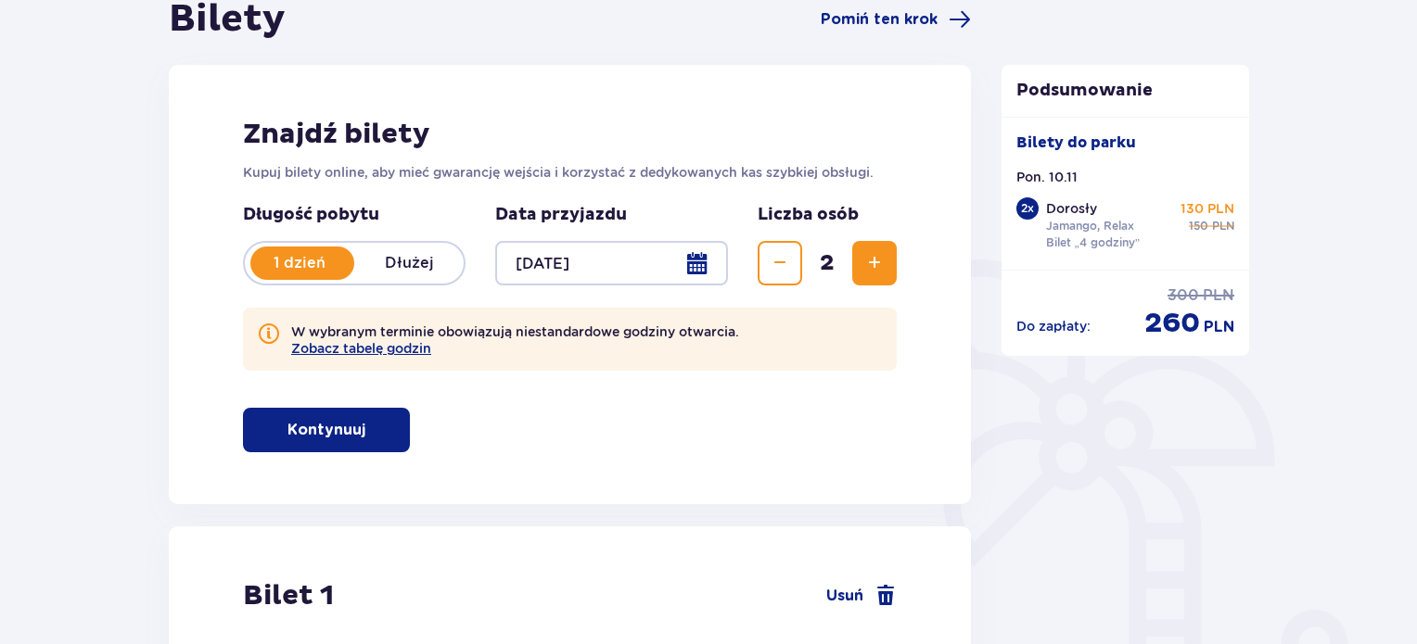
scroll to position [185, 0]
